Goal: Obtain resource: Obtain resource

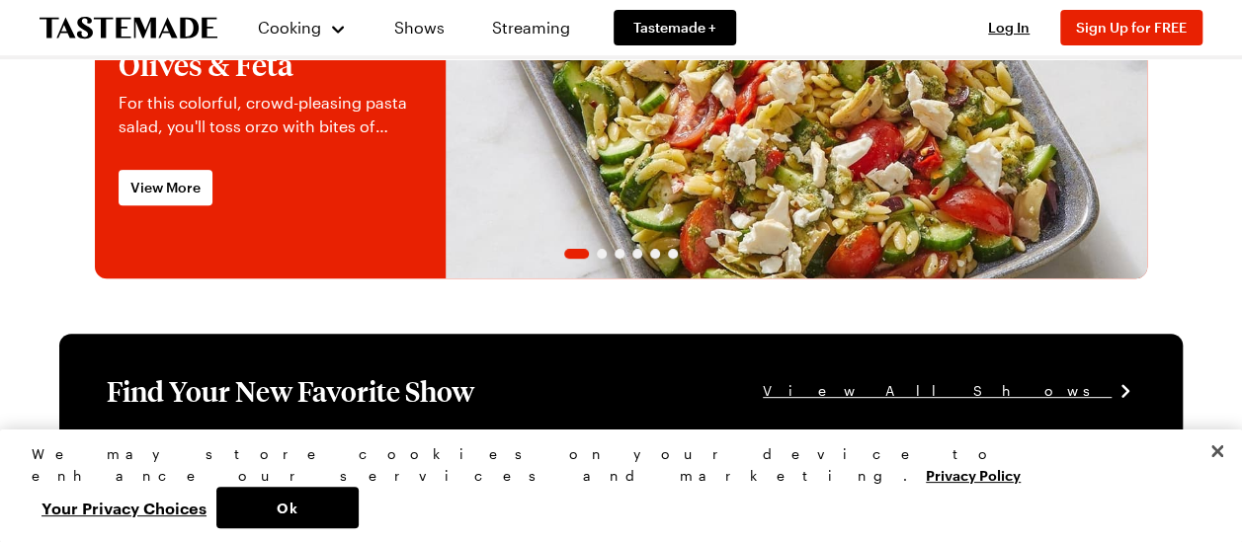
scroll to position [494, 0]
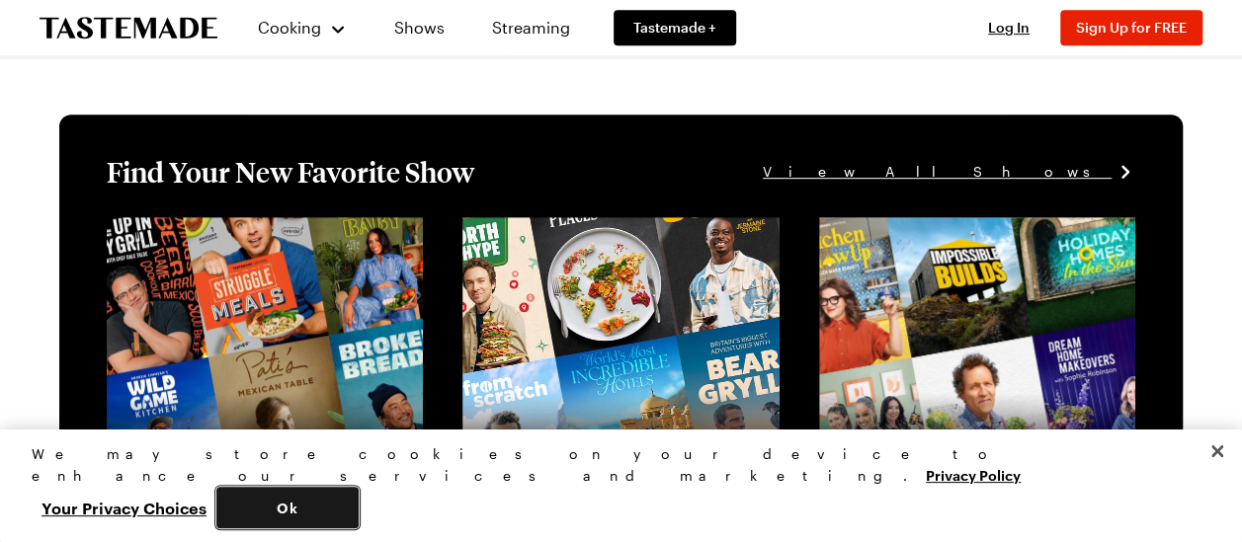
click at [359, 496] on button "Ok" at bounding box center [287, 507] width 142 height 41
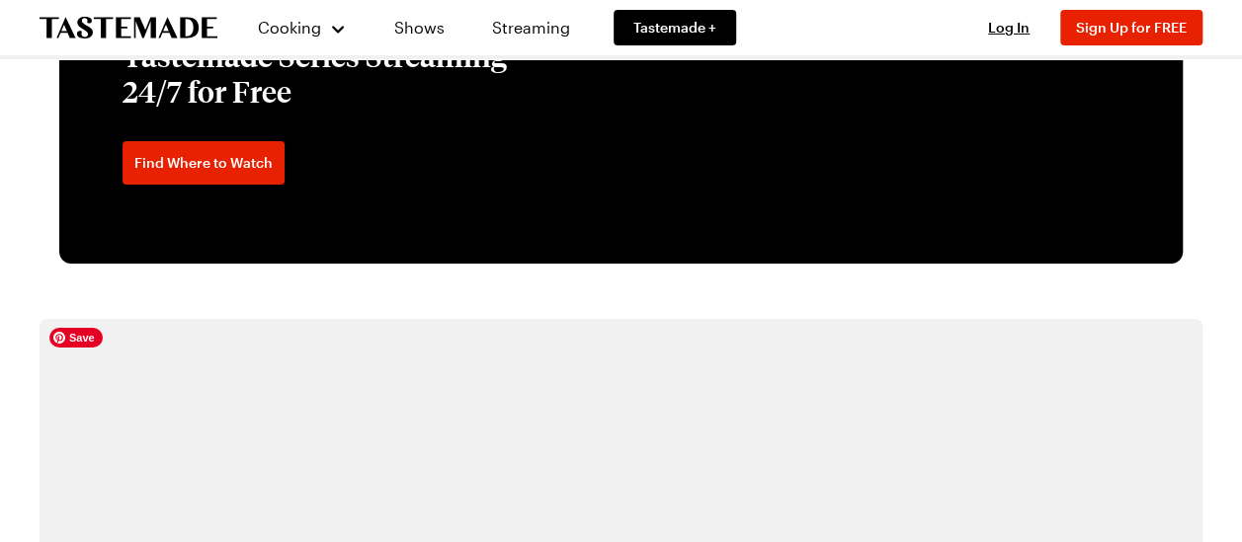
scroll to position [3261, 0]
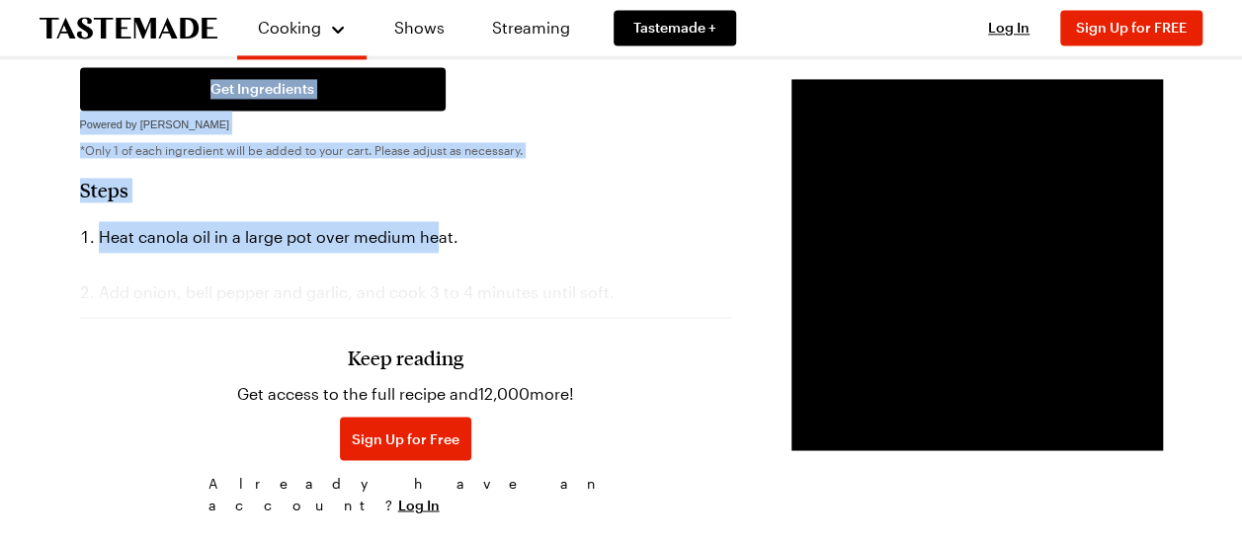
scroll to position [1411, 0]
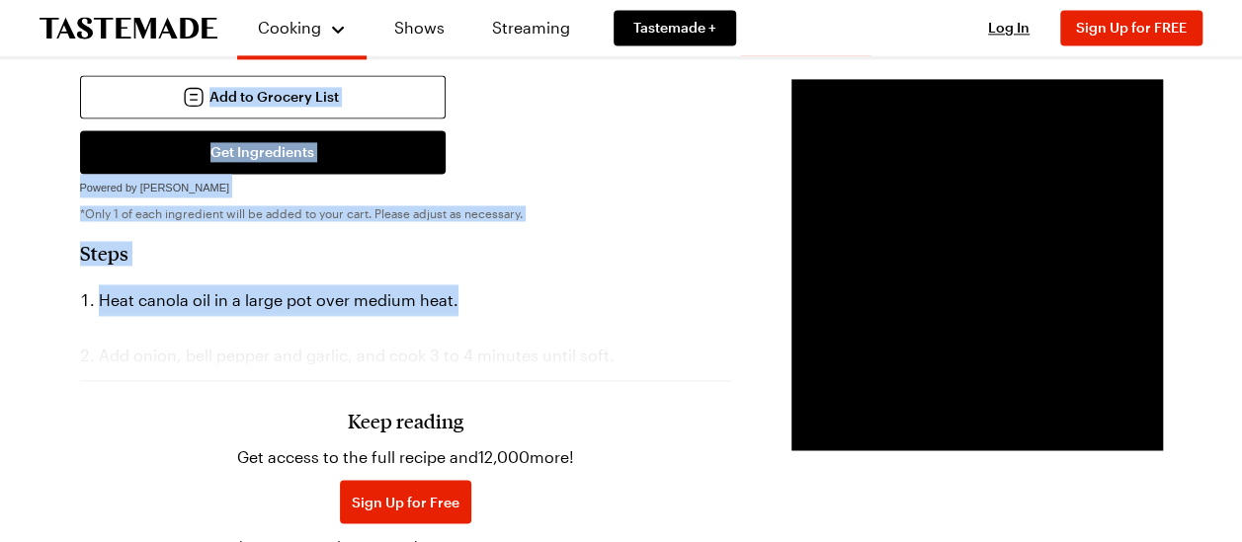
drag, startPoint x: 69, startPoint y: 95, endPoint x: 519, endPoint y: 239, distance: 472.2
click at [519, 239] on div "Chili Cheese Hasselback Potatoes Loads of chili and cheese are literally stuffe…" at bounding box center [622, 543] width 1202 height 3640
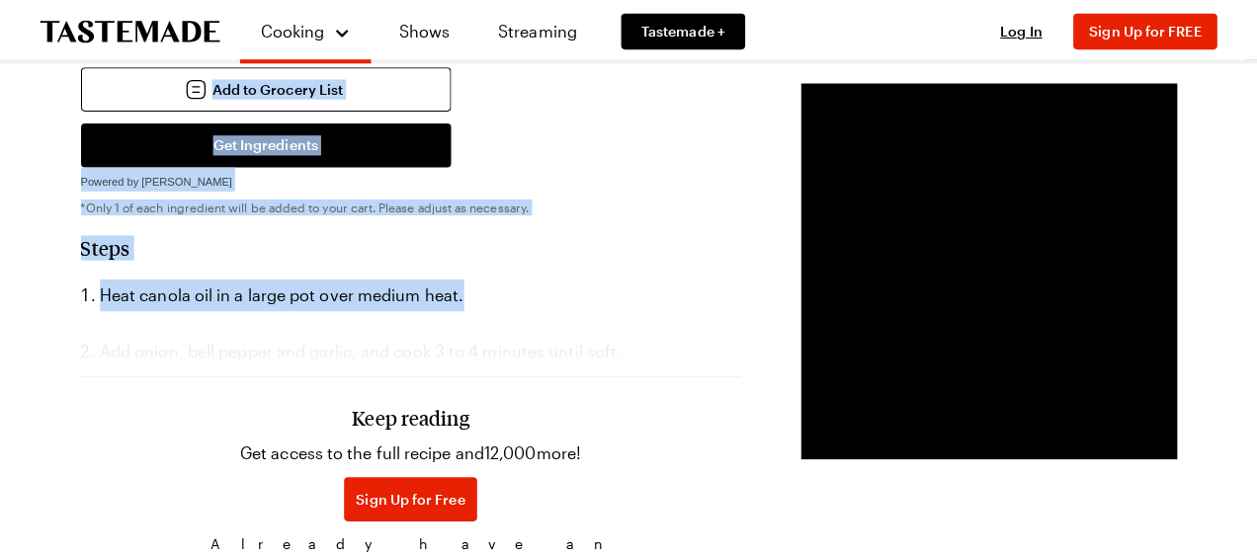
scroll to position [1312, 0]
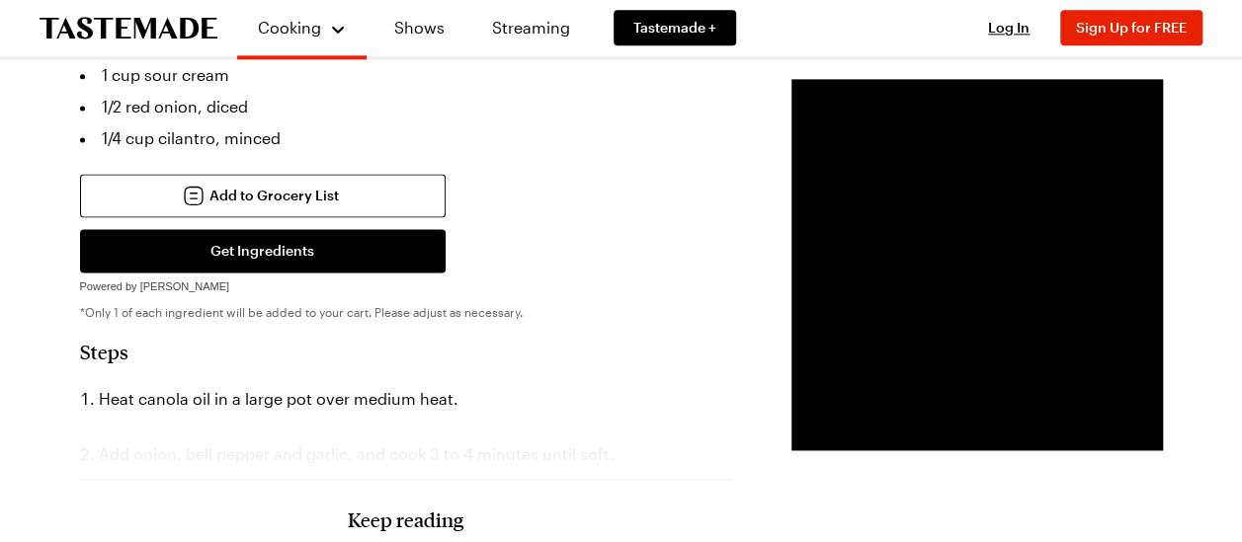
click at [348, 508] on h3 "Keep reading" at bounding box center [406, 520] width 116 height 24
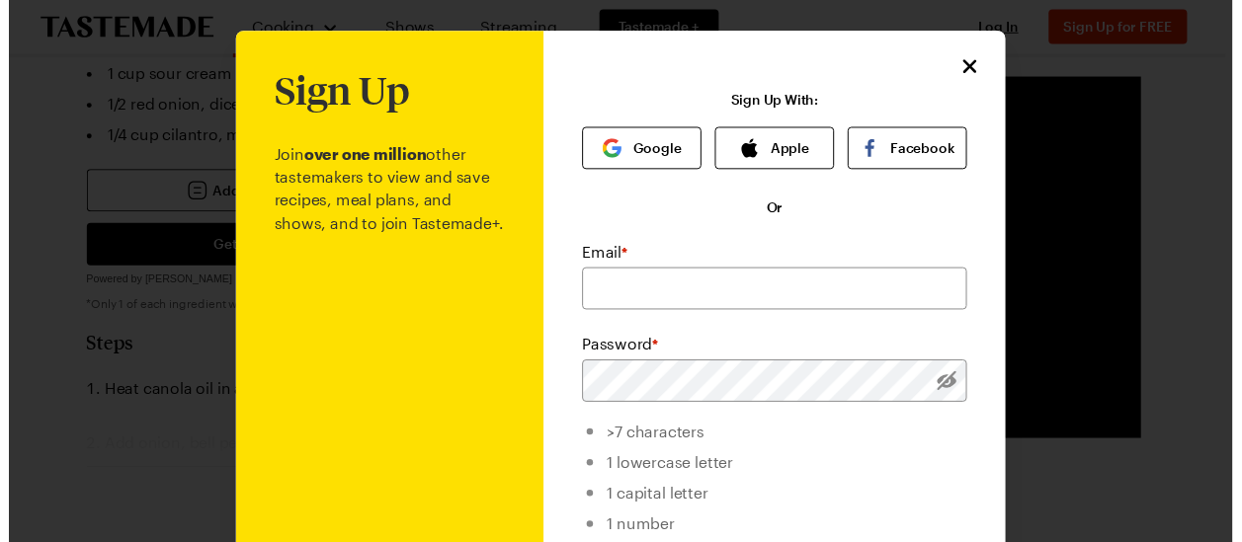
scroll to position [99, 0]
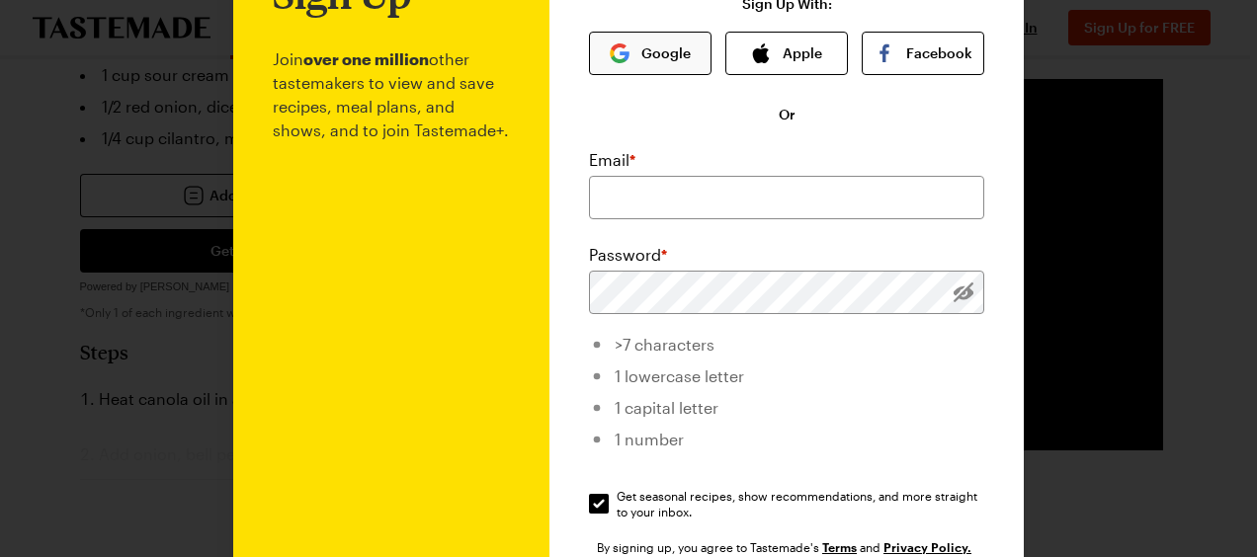
click at [635, 57] on button "Google" at bounding box center [650, 53] width 123 height 43
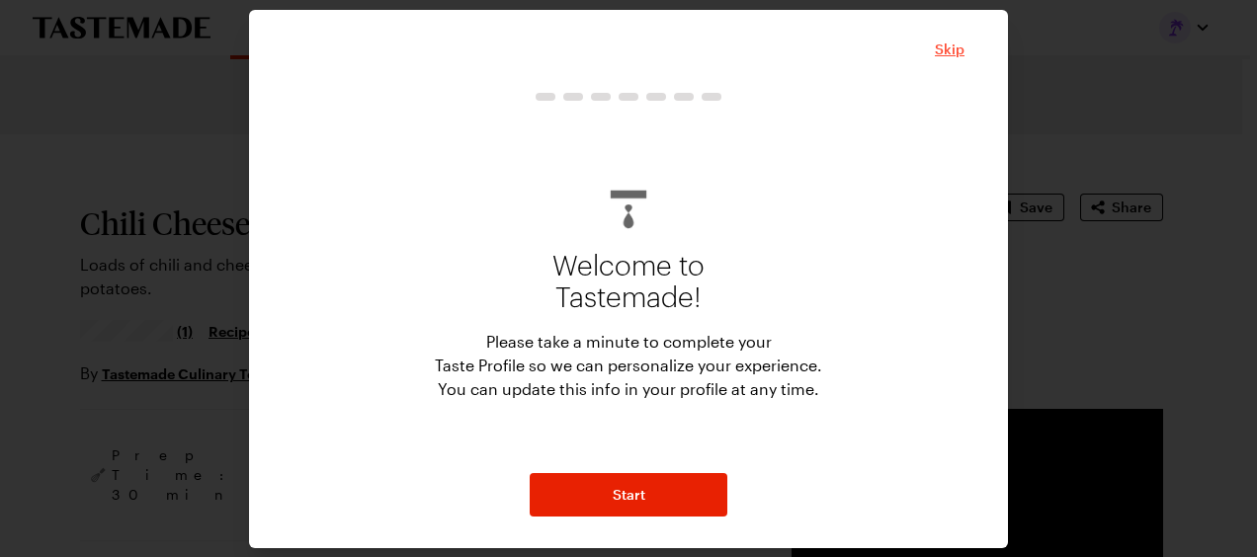
click at [949, 49] on span "Skip" at bounding box center [950, 50] width 30 height 20
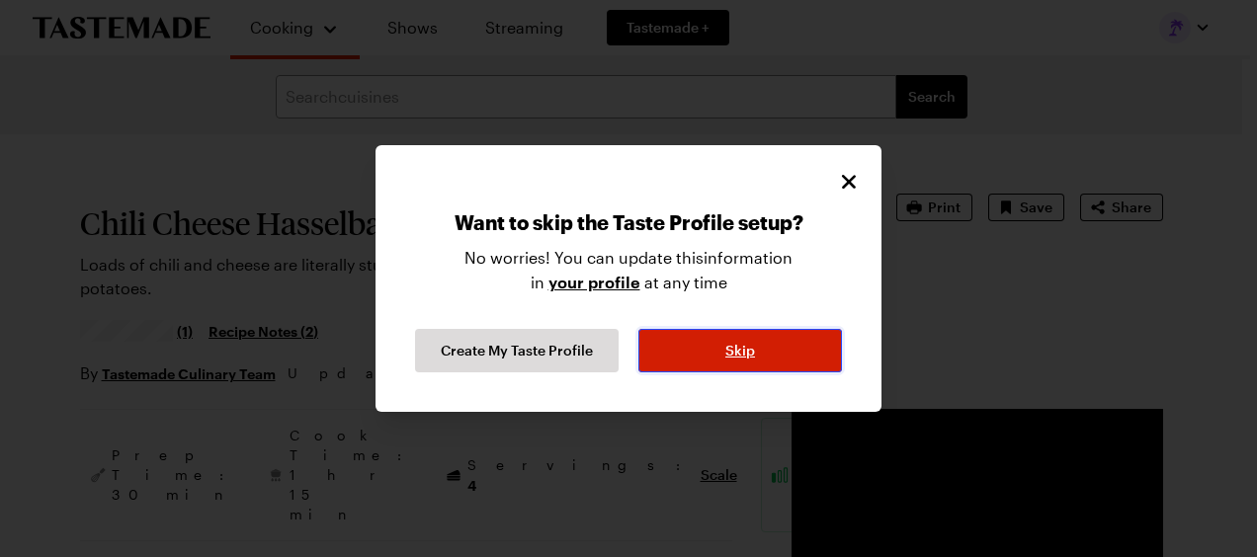
click at [745, 352] on span "Skip" at bounding box center [740, 351] width 30 height 20
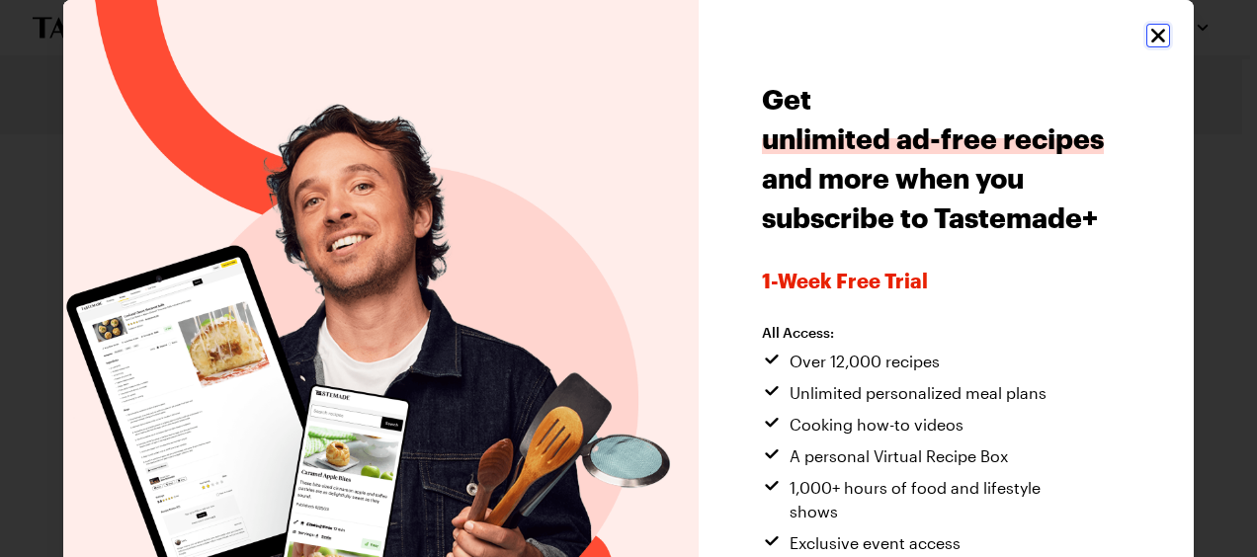
click at [1146, 39] on icon "Close" at bounding box center [1158, 36] width 24 height 24
type textarea "x"
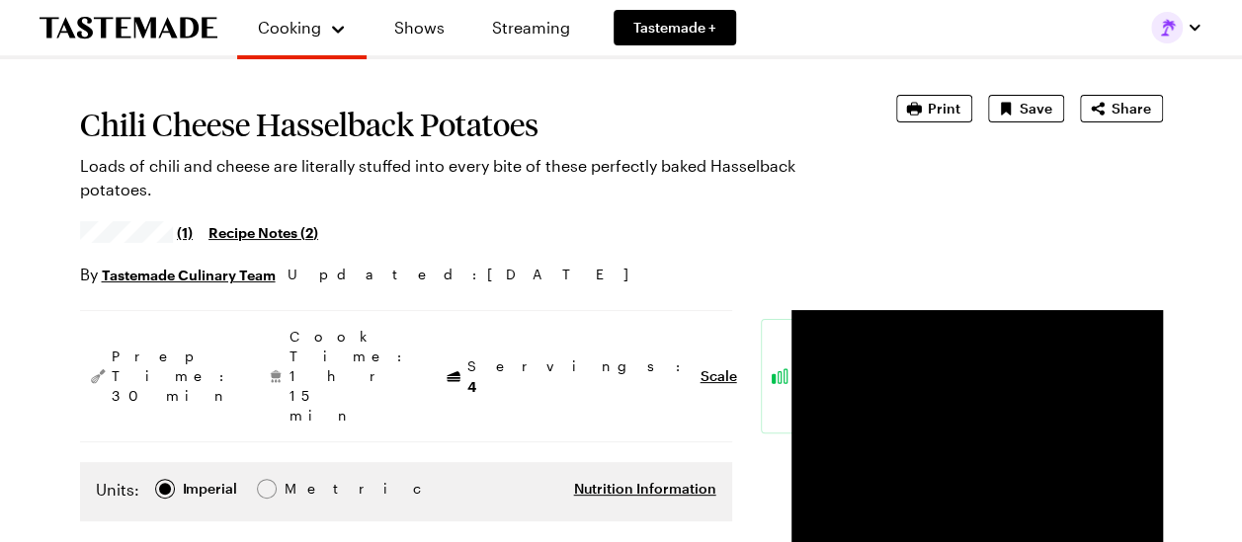
scroll to position [99, 0]
click at [951, 104] on span "Print" at bounding box center [944, 109] width 33 height 20
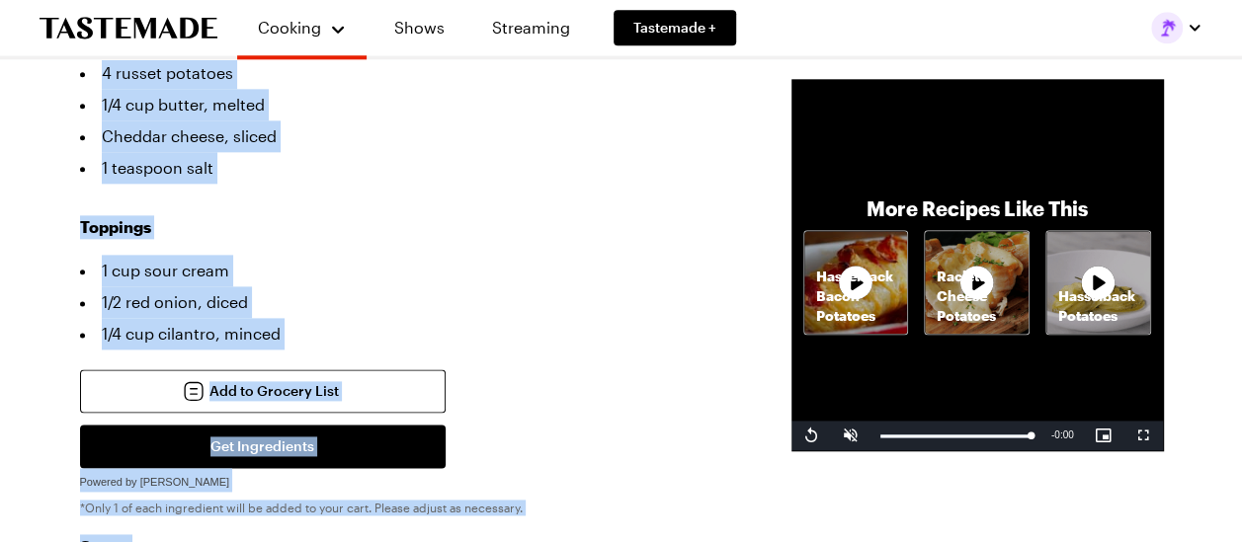
scroll to position [1216, 0]
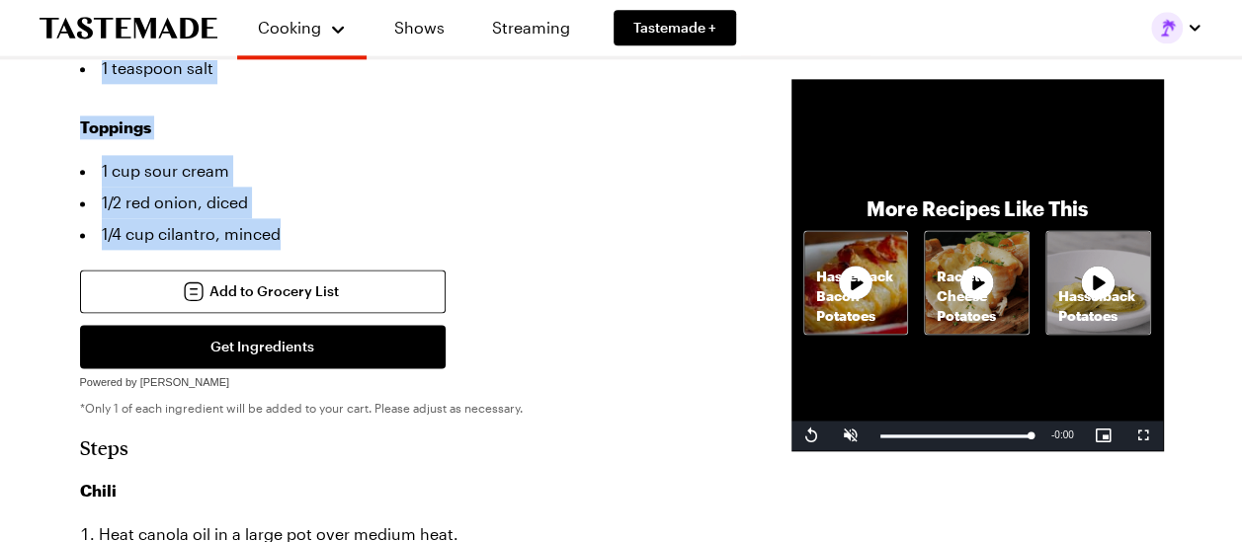
drag, startPoint x: 72, startPoint y: 237, endPoint x: 289, endPoint y: 182, distance: 223.4
copy div "Chili 1 tablespoon canola or vegetable oil 1 onion, diced 1 green bell pepper, …"
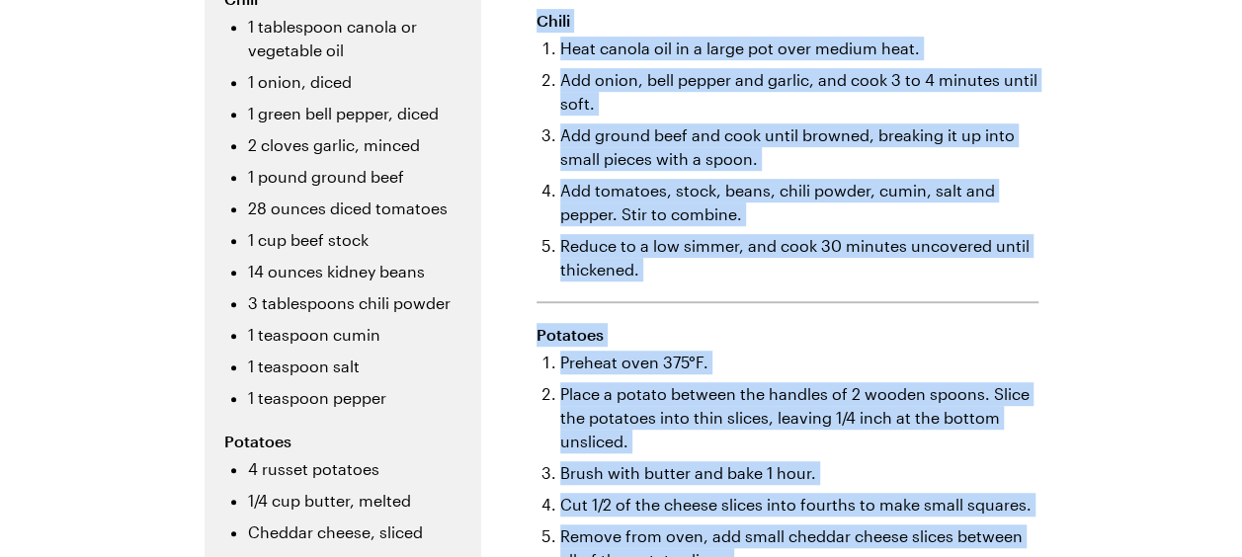
scroll to position [806, 0]
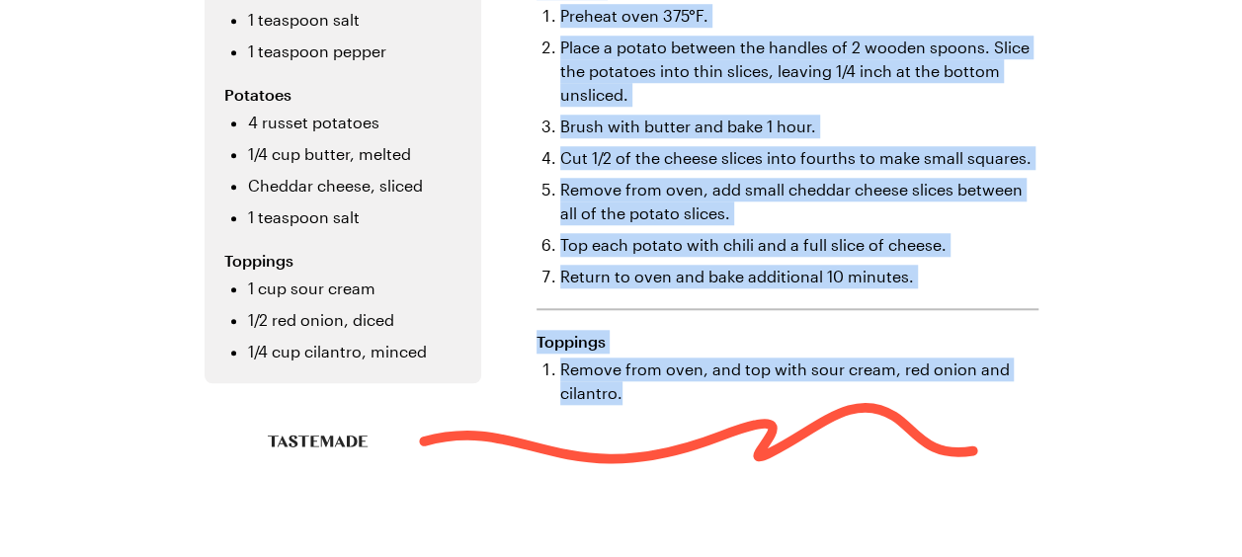
drag, startPoint x: 530, startPoint y: 296, endPoint x: 689, endPoint y: 390, distance: 184.7
copy div "Steps Chili Heat canola oil in a large pot over medium heat. Add onion, bell pe…"
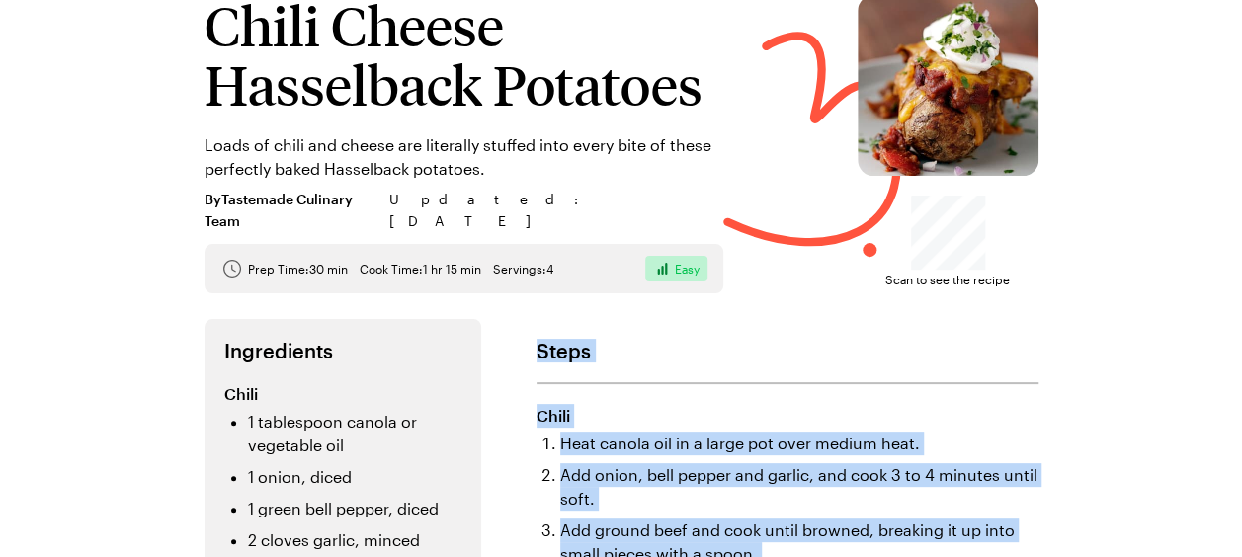
scroll to position [0, 0]
